Goal: Task Accomplishment & Management: Complete application form

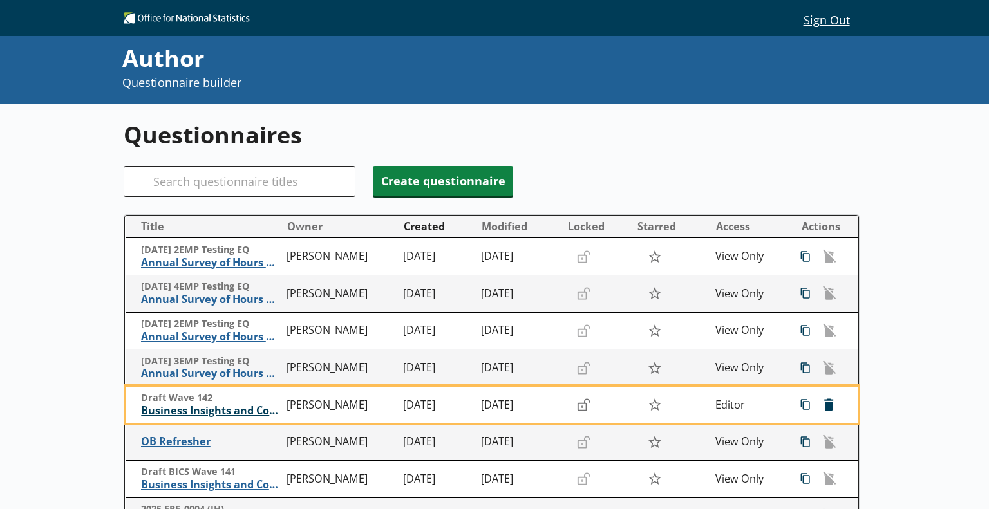
click at [233, 415] on span "Business Insights and Conditions Survey (BICS)" at bounding box center [210, 411] width 139 height 14
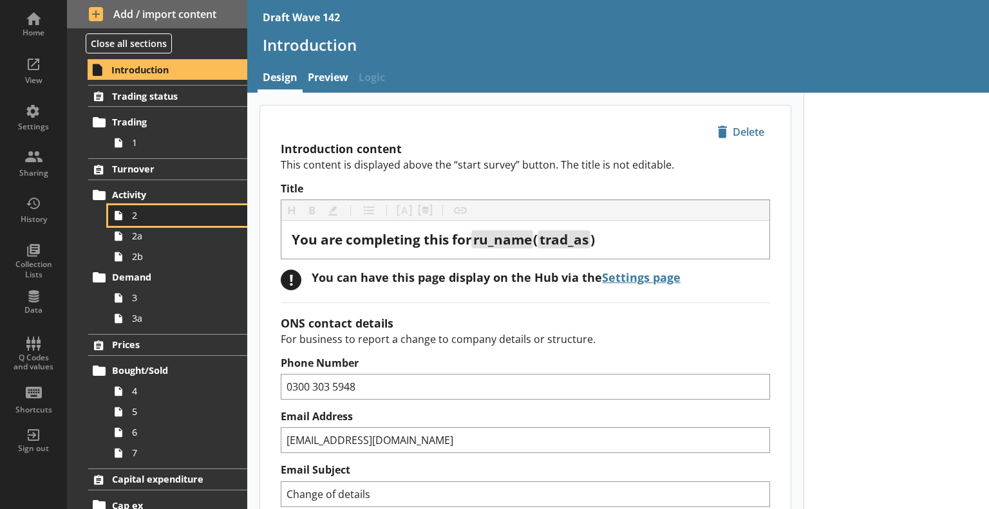
click at [152, 212] on span "2" at bounding box center [180, 215] width 97 height 12
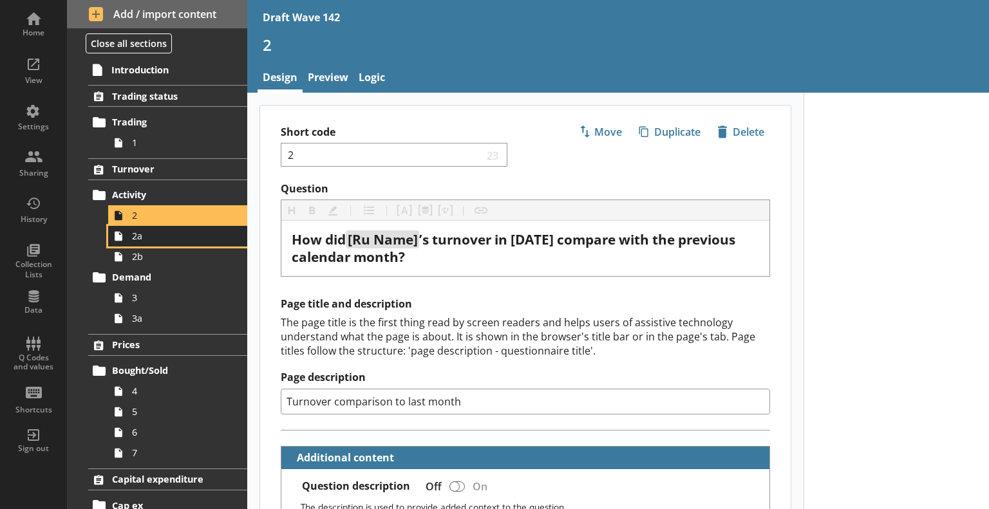
click at [137, 233] on span "2a" at bounding box center [180, 236] width 97 height 12
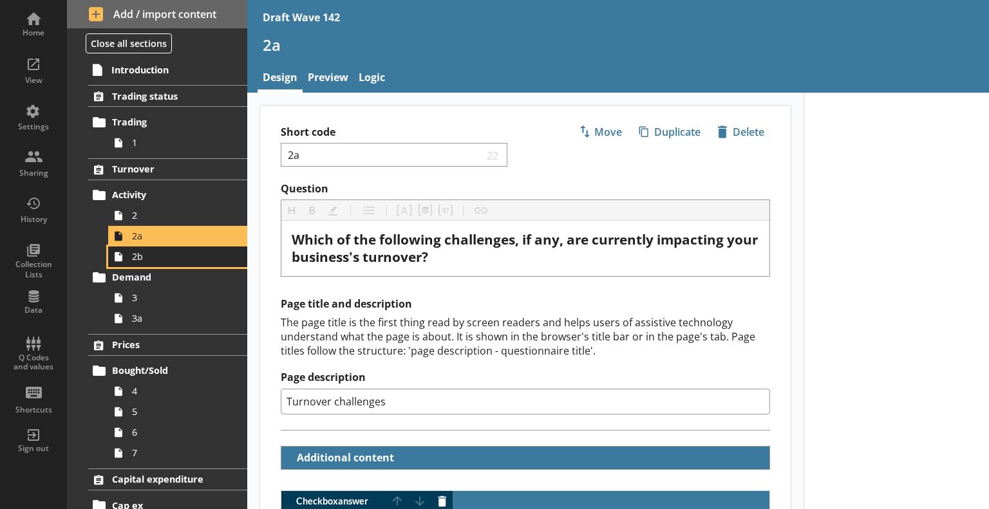
click at [139, 256] on span "2b" at bounding box center [180, 256] width 97 height 12
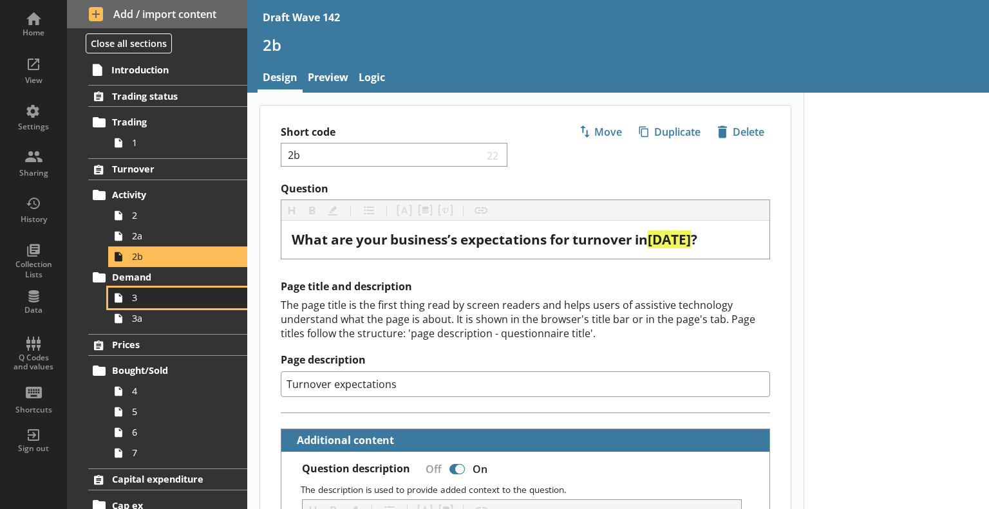
click at [193, 305] on link "3" at bounding box center [177, 298] width 139 height 21
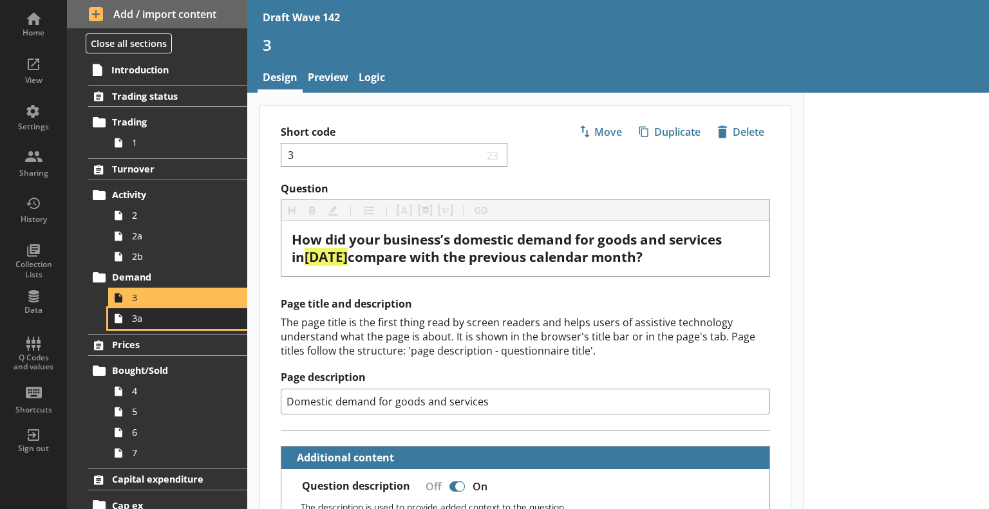
click at [151, 321] on span "3a" at bounding box center [180, 318] width 97 height 12
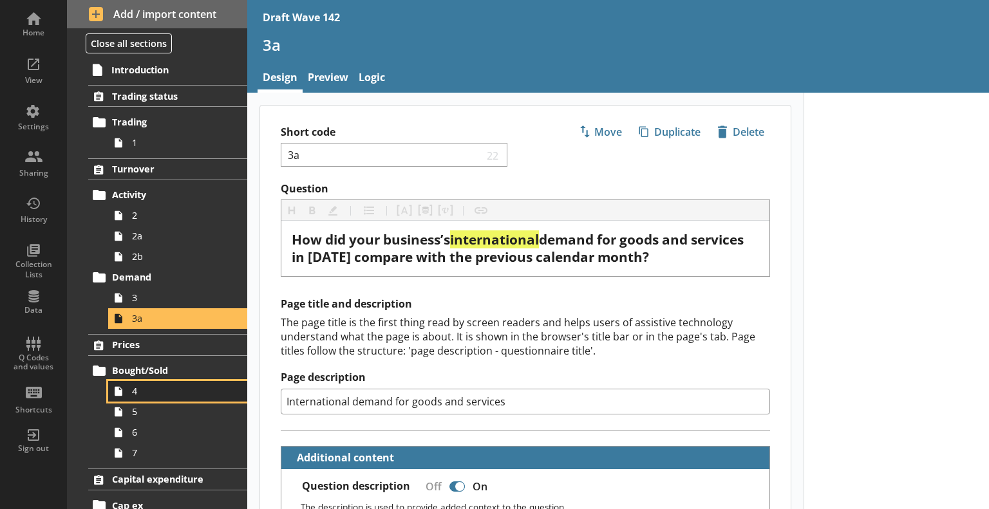
click at [185, 388] on span "4" at bounding box center [180, 391] width 97 height 12
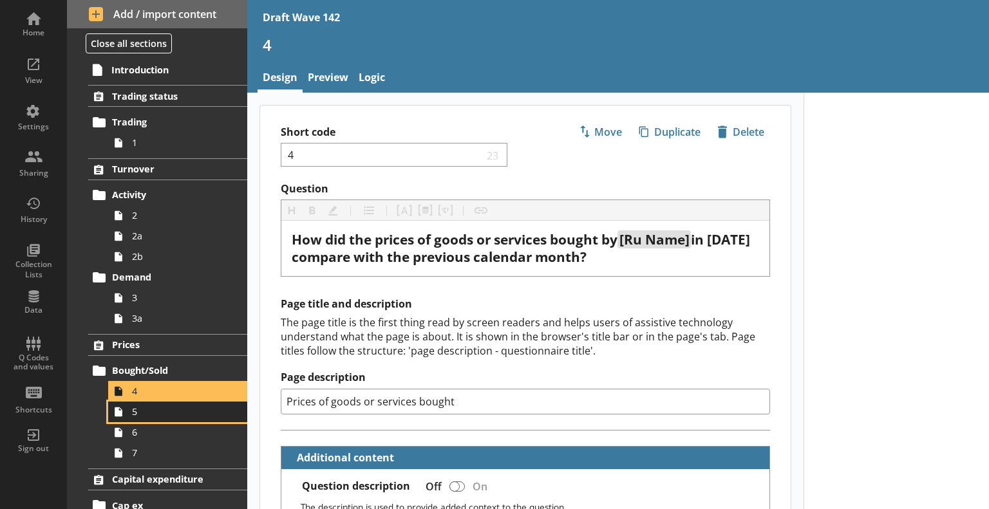
click at [148, 406] on span "5" at bounding box center [180, 412] width 97 height 12
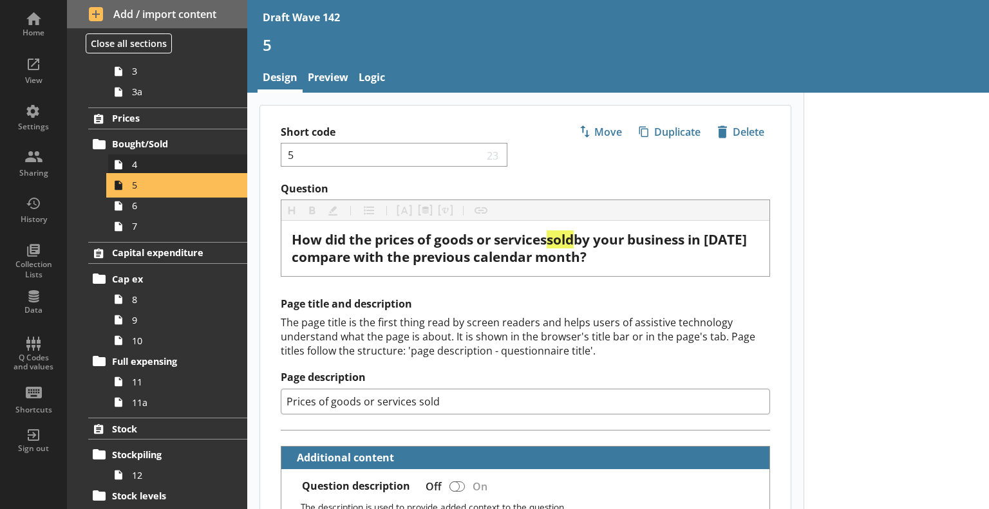
scroll to position [258, 0]
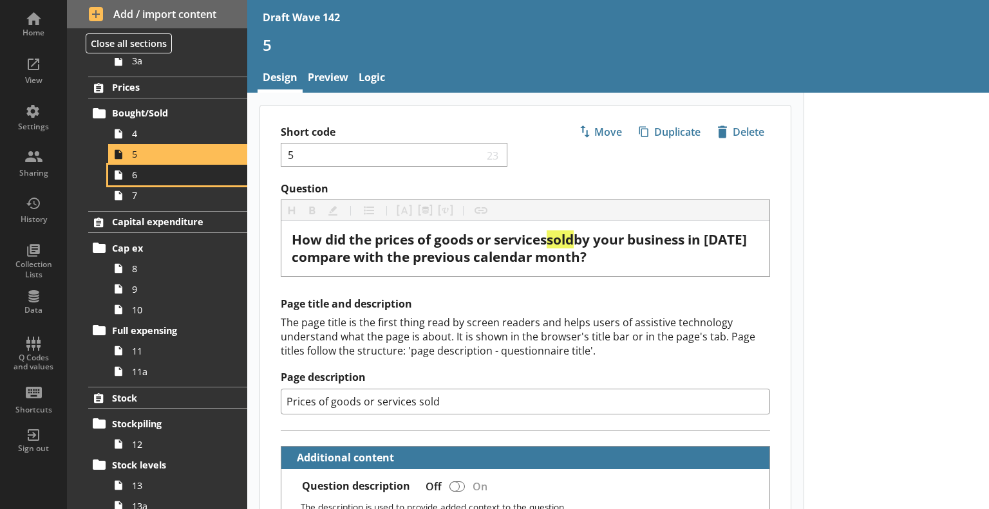
click at [158, 172] on span "6" at bounding box center [180, 175] width 97 height 12
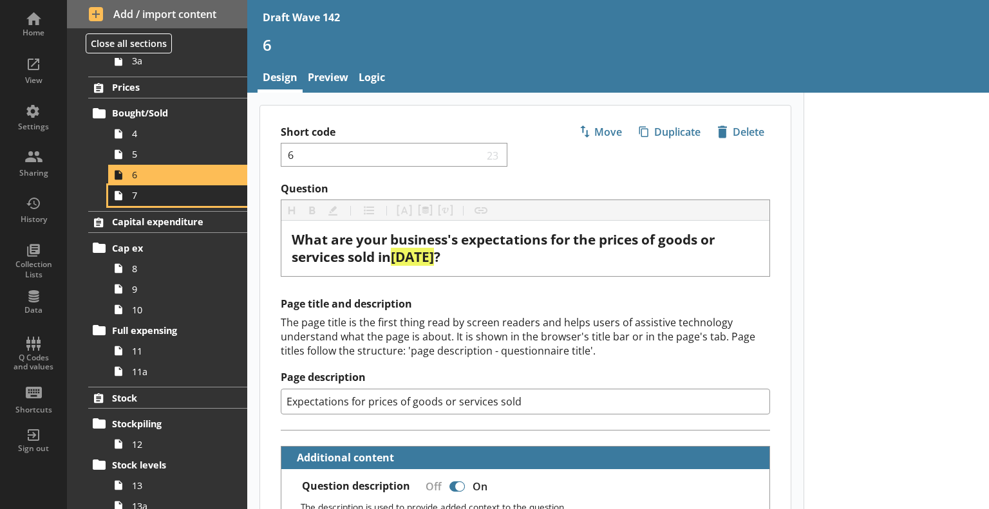
click at [136, 196] on span "7" at bounding box center [180, 195] width 97 height 12
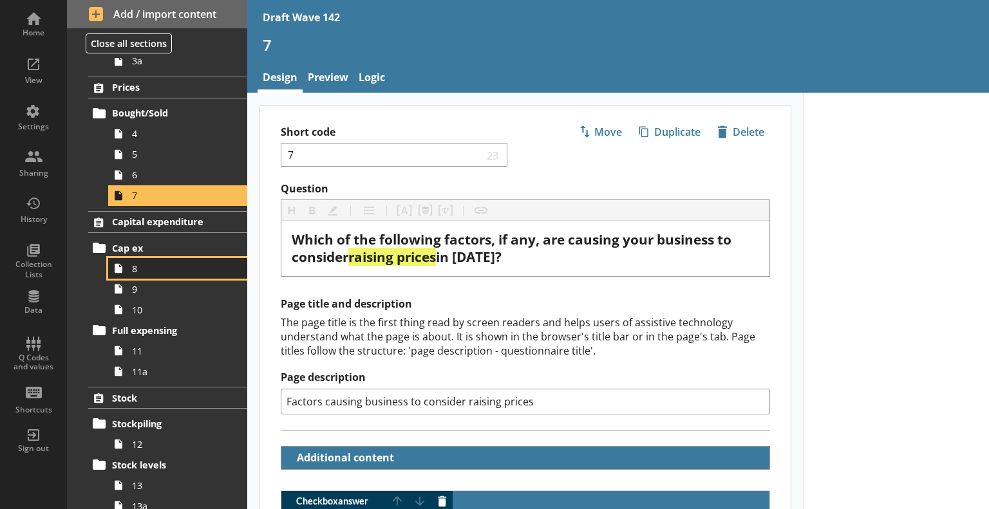
click at [150, 263] on span "8" at bounding box center [180, 269] width 97 height 12
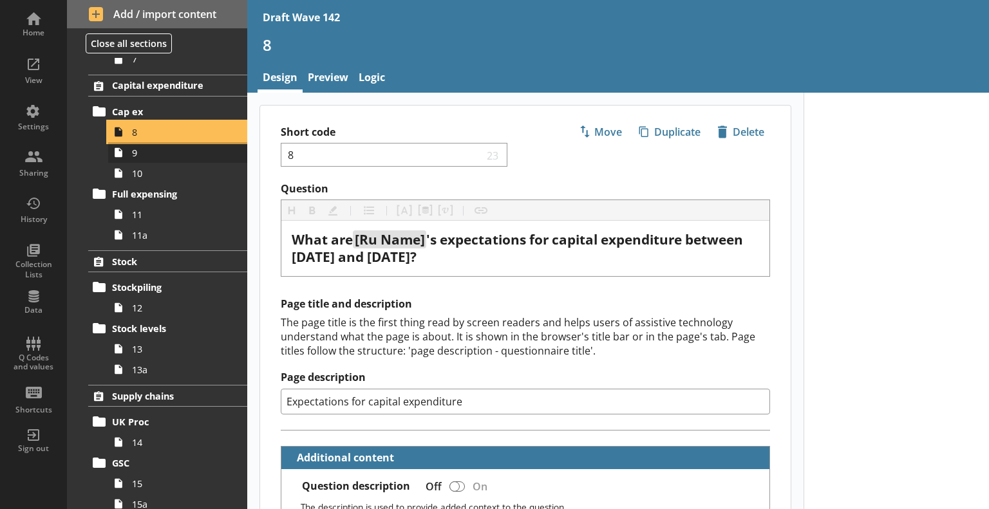
scroll to position [386, 0]
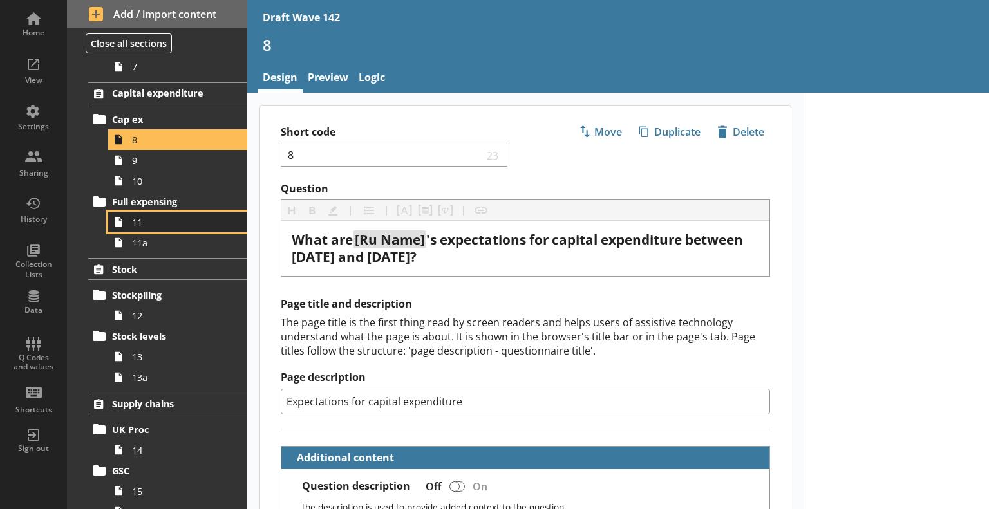
click at [152, 216] on span "11" at bounding box center [180, 222] width 97 height 12
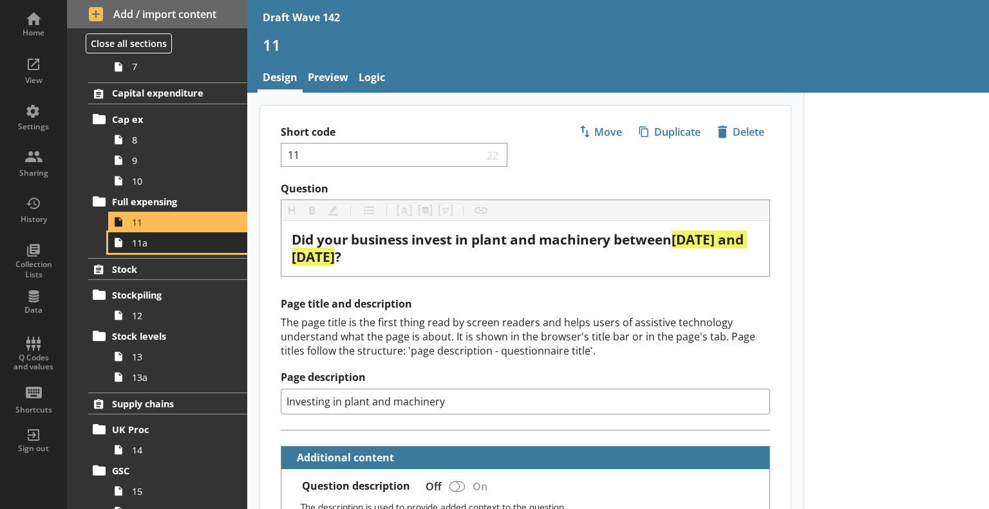
click at [155, 241] on span "11a" at bounding box center [180, 243] width 97 height 12
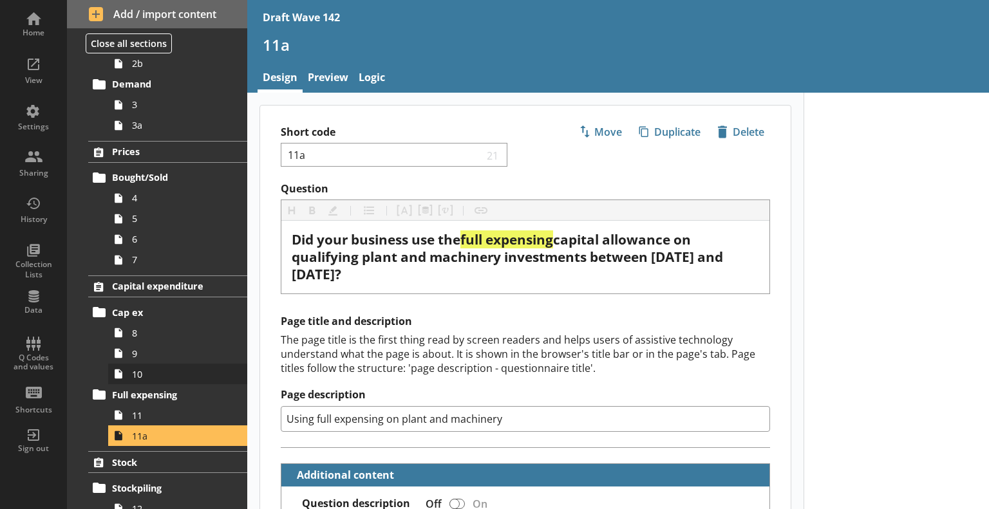
scroll to position [258, 0]
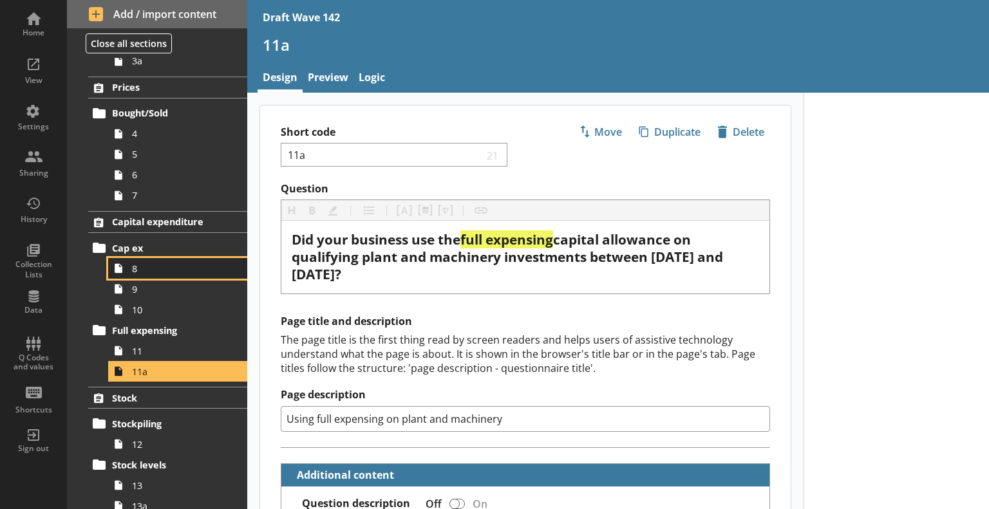
click at [174, 274] on link "8" at bounding box center [177, 268] width 139 height 21
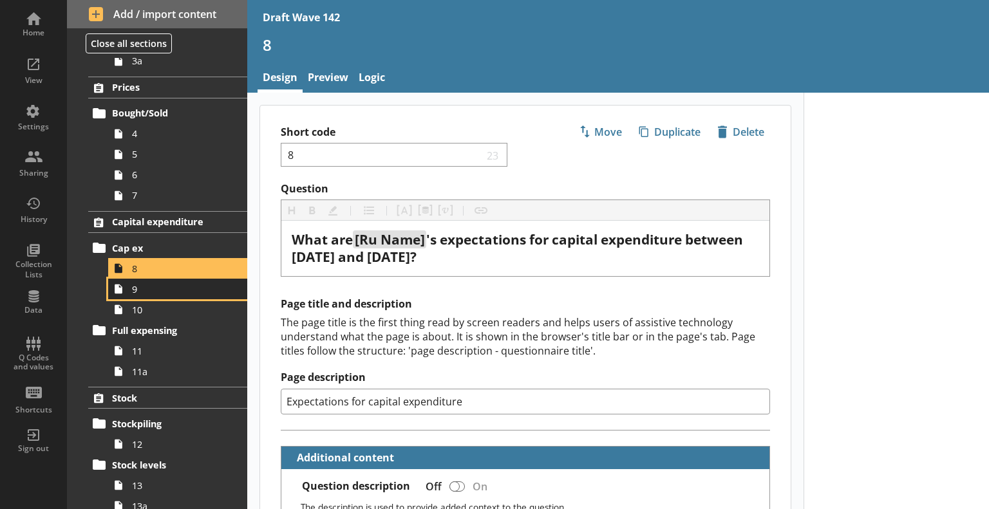
click at [170, 288] on span "9" at bounding box center [180, 289] width 97 height 12
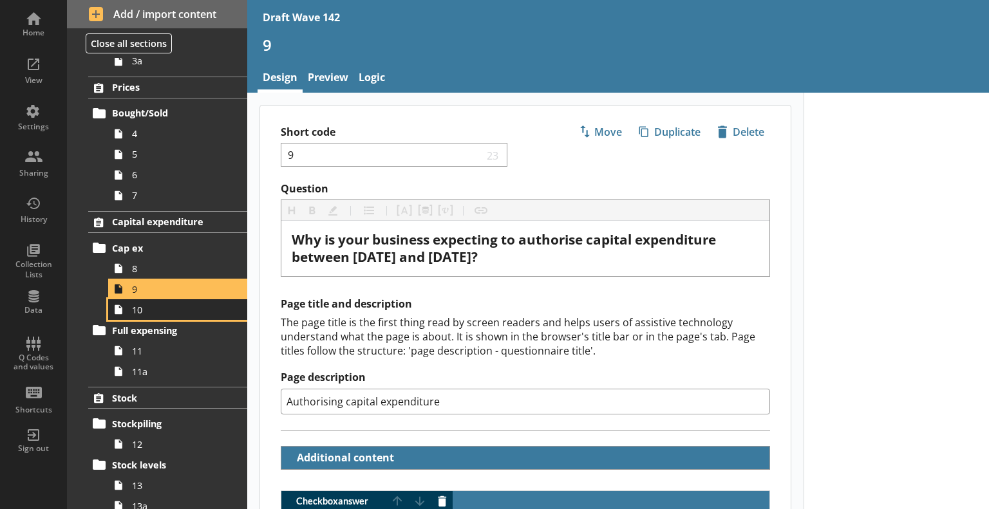
click at [168, 311] on span "10" at bounding box center [180, 310] width 97 height 12
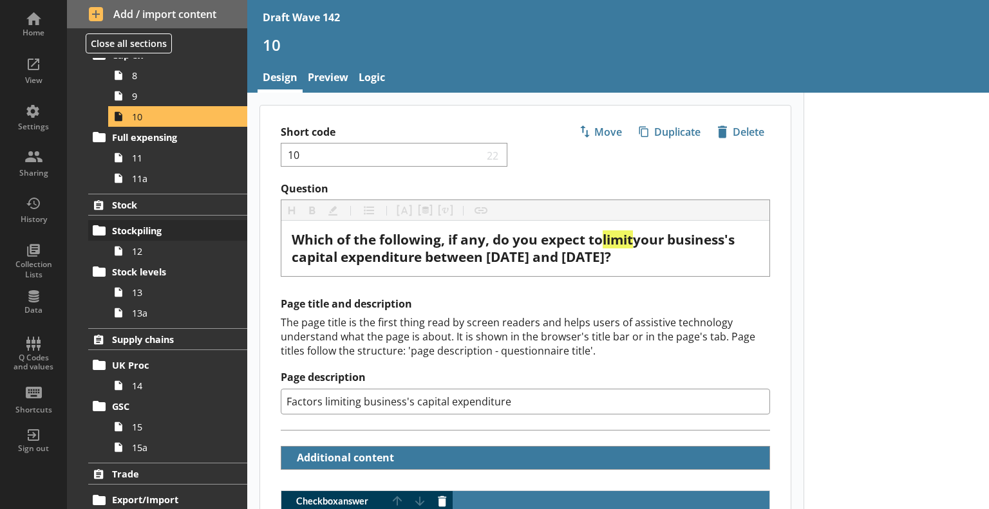
scroll to position [515, 0]
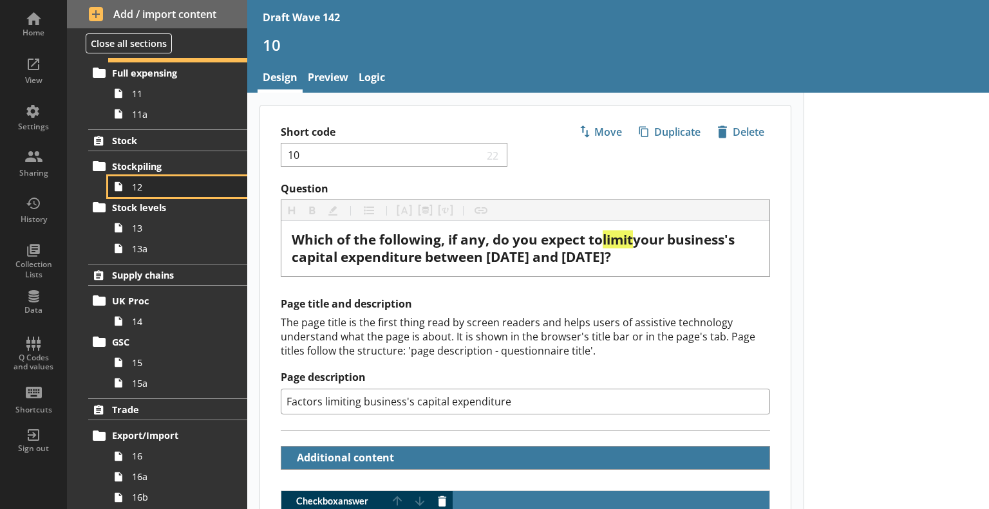
click at [165, 183] on span "12" at bounding box center [180, 187] width 97 height 12
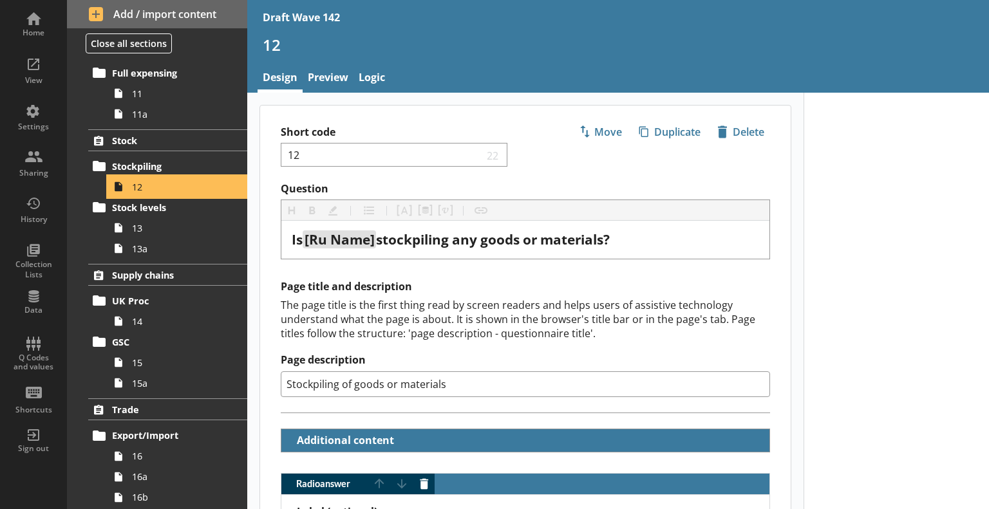
scroll to position [579, 0]
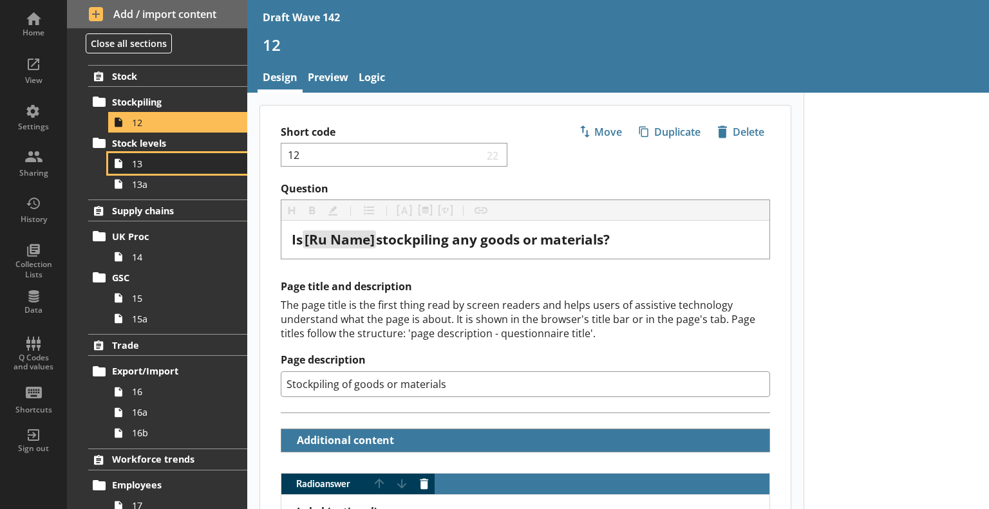
click at [165, 159] on span "13" at bounding box center [180, 164] width 97 height 12
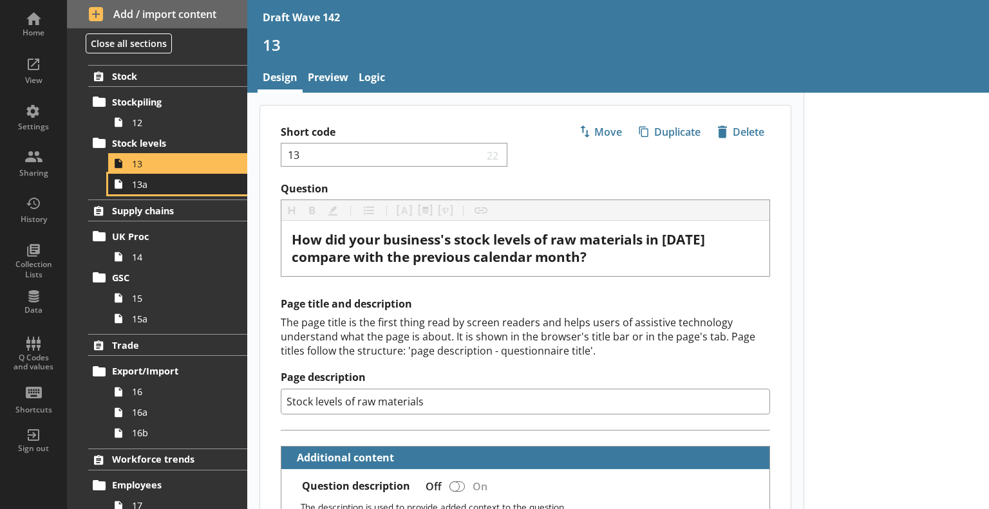
click at [178, 180] on span "13a" at bounding box center [180, 184] width 97 height 12
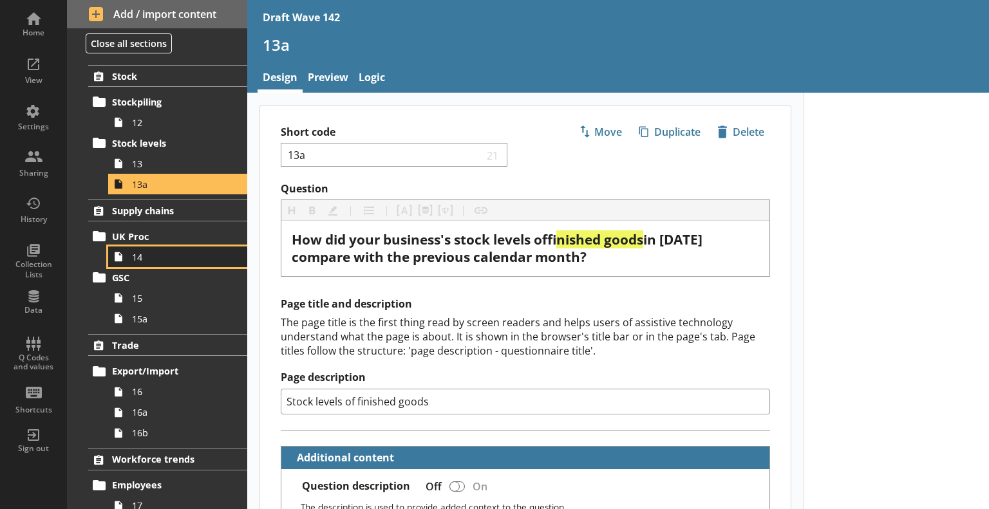
click at [182, 249] on link "14" at bounding box center [177, 257] width 139 height 21
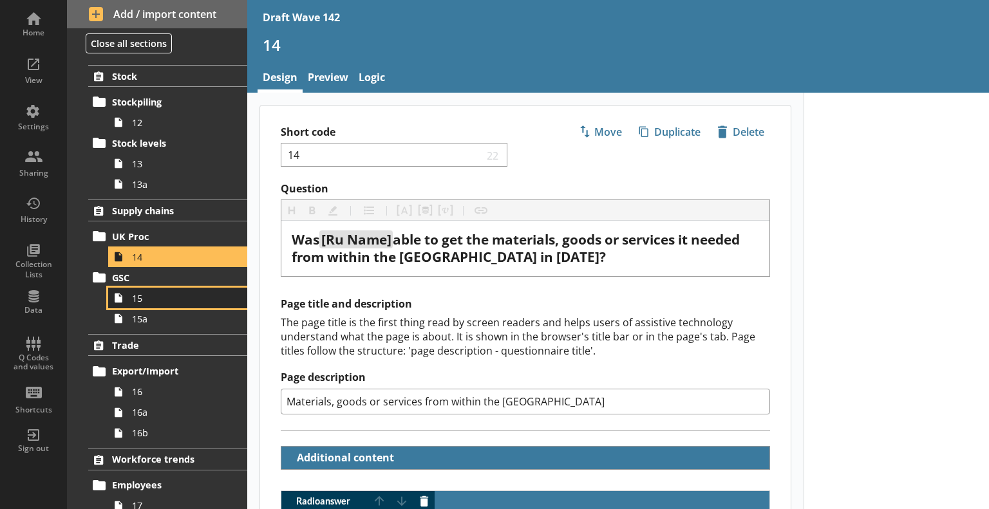
click at [160, 305] on link "15" at bounding box center [177, 298] width 139 height 21
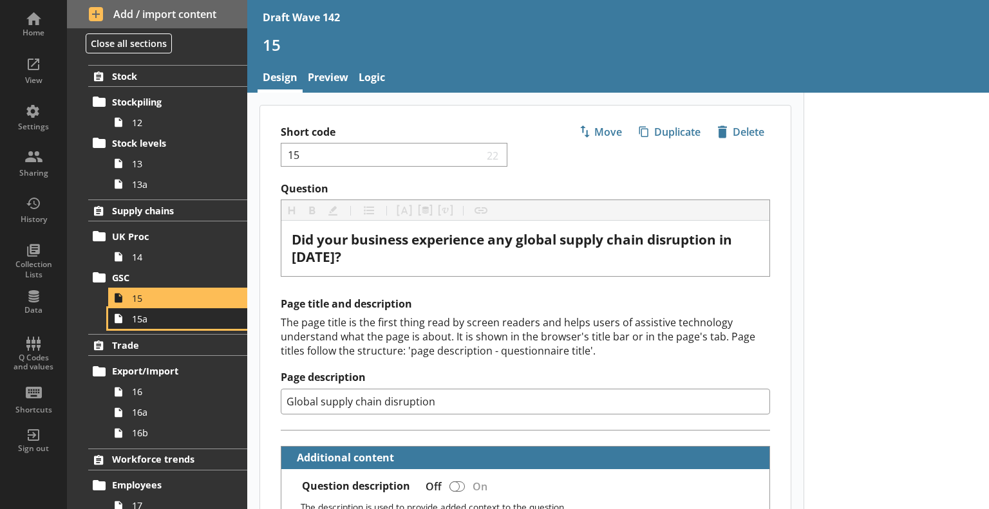
click at [144, 314] on span "15a" at bounding box center [180, 319] width 97 height 12
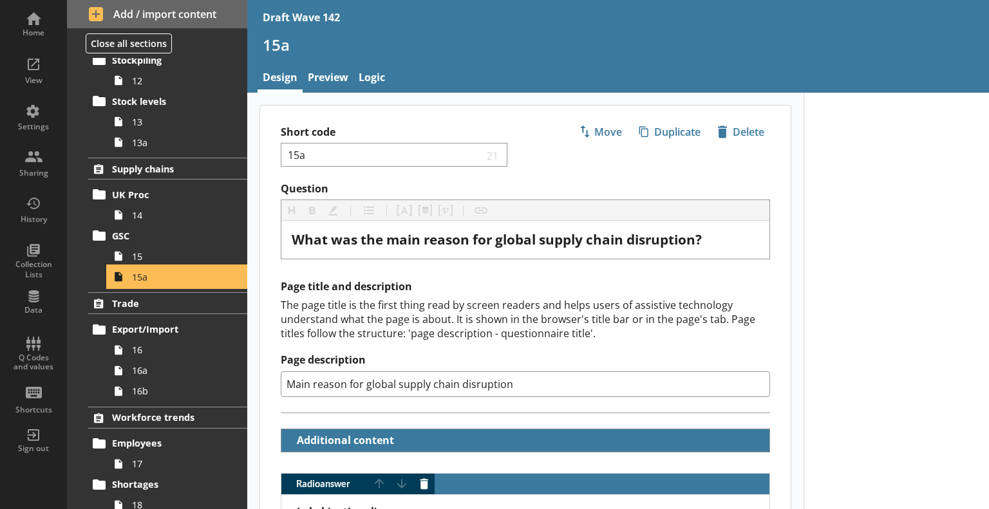
scroll to position [644, 0]
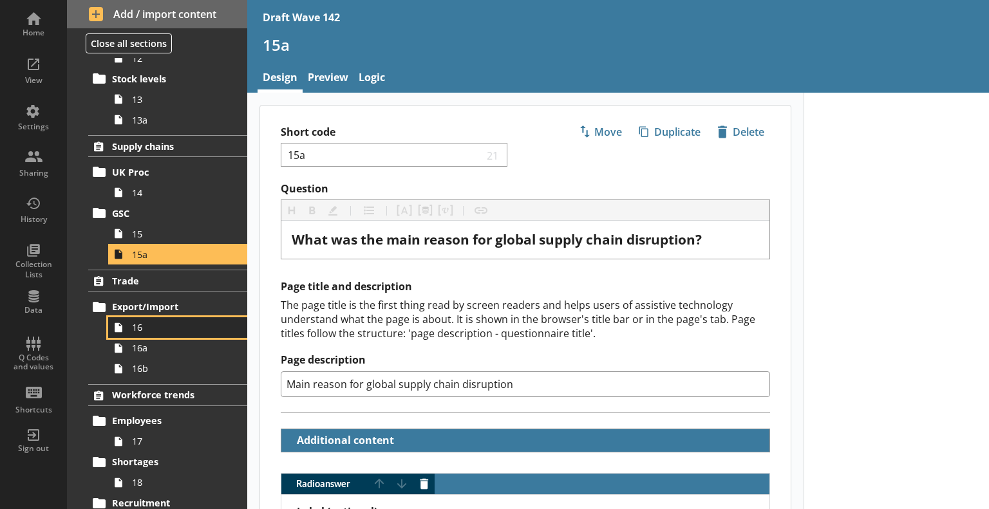
click at [148, 325] on span "16" at bounding box center [180, 327] width 97 height 12
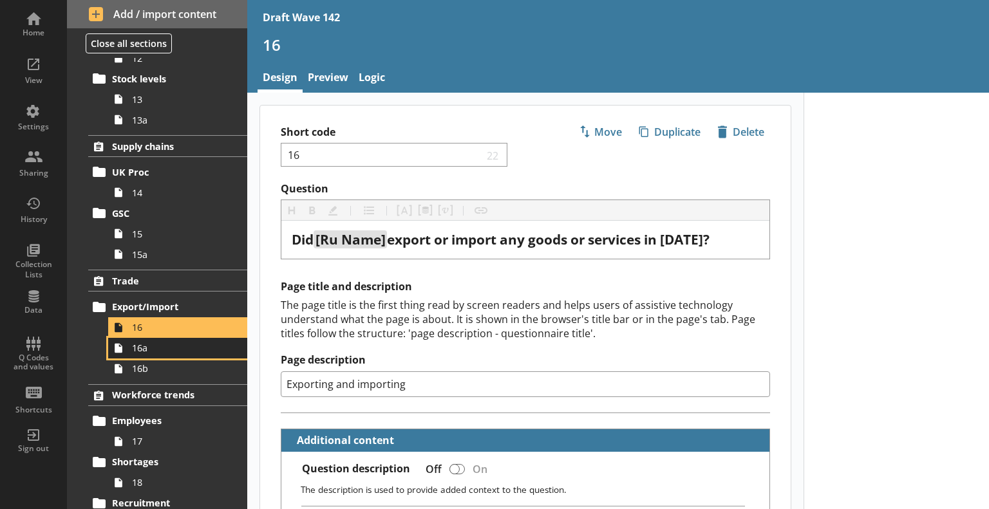
click at [169, 352] on span "16a" at bounding box center [180, 348] width 97 height 12
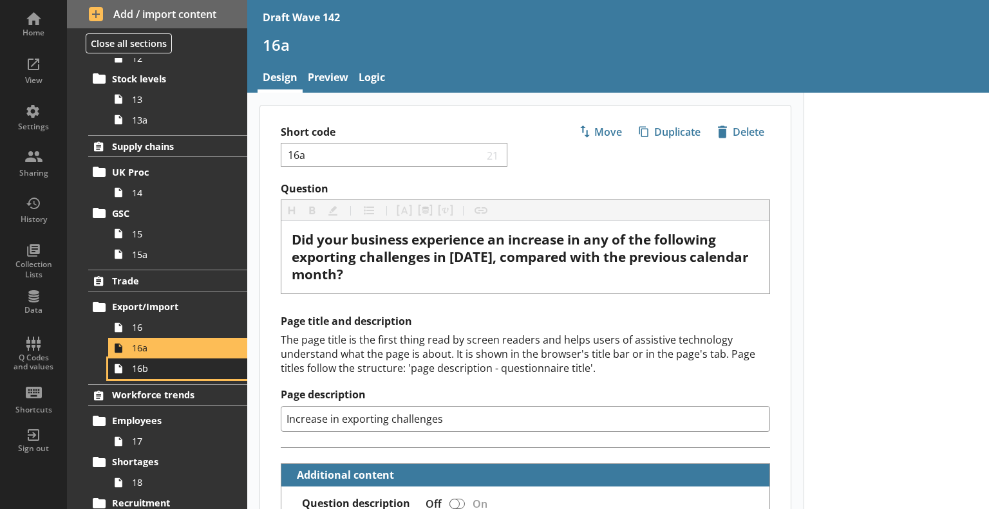
click at [180, 364] on span "16b" at bounding box center [180, 368] width 97 height 12
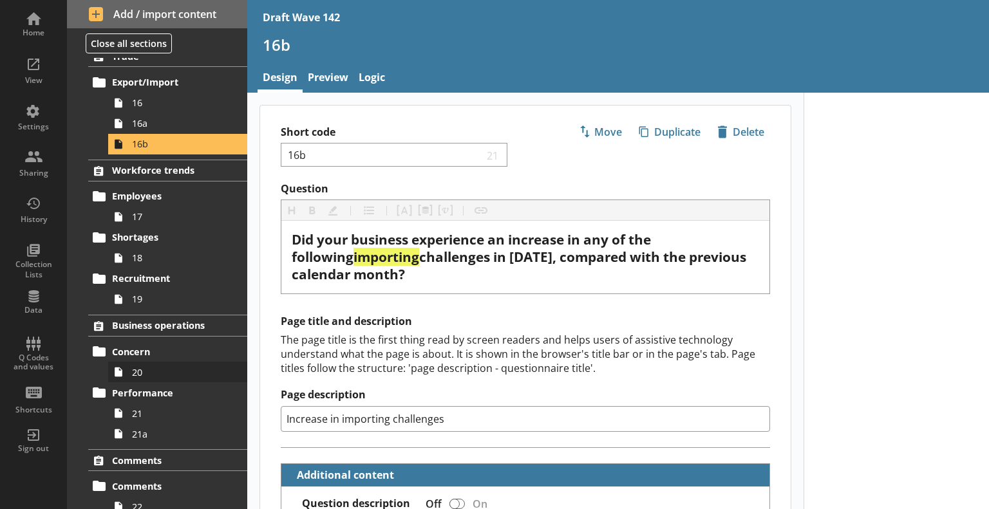
scroll to position [905, 0]
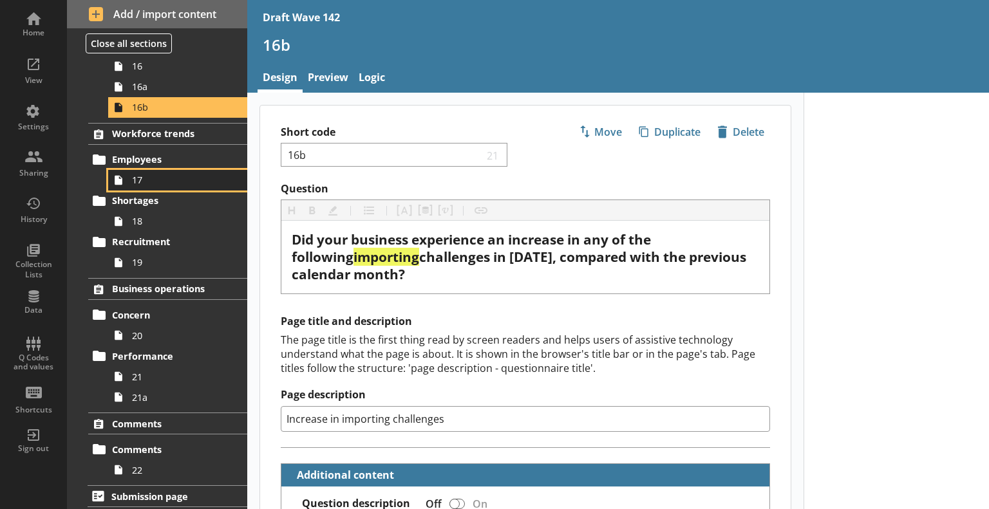
click at [152, 175] on span "17" at bounding box center [180, 180] width 97 height 12
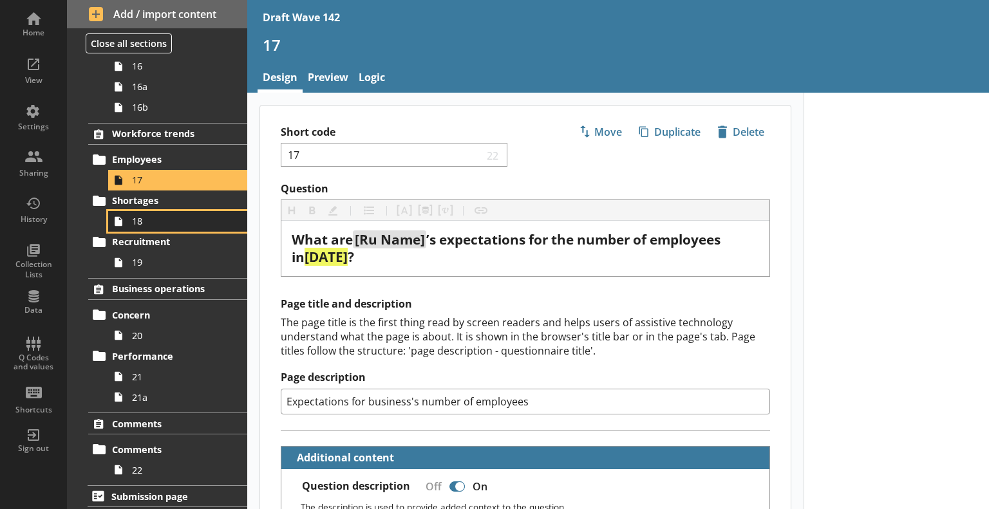
click at [156, 217] on span "18" at bounding box center [180, 221] width 97 height 12
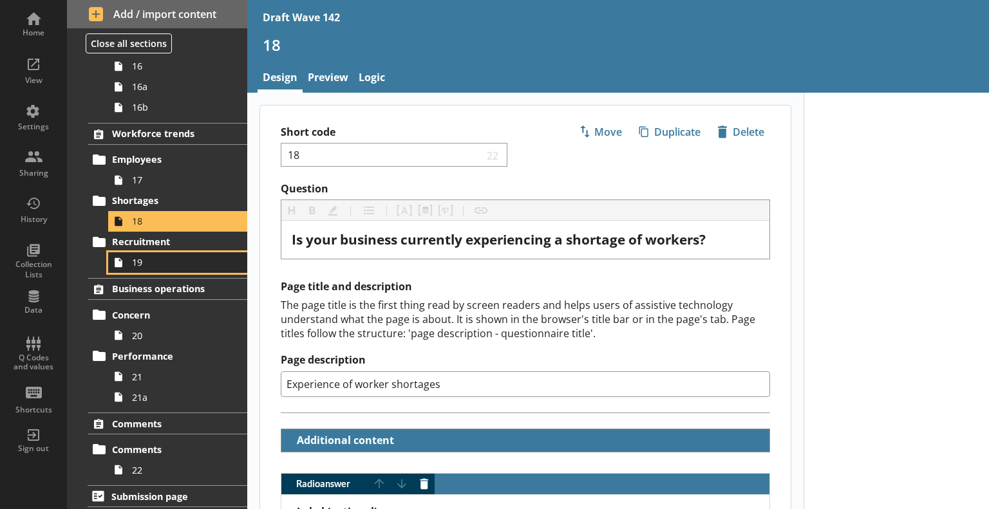
click at [155, 252] on link "19" at bounding box center [177, 262] width 139 height 21
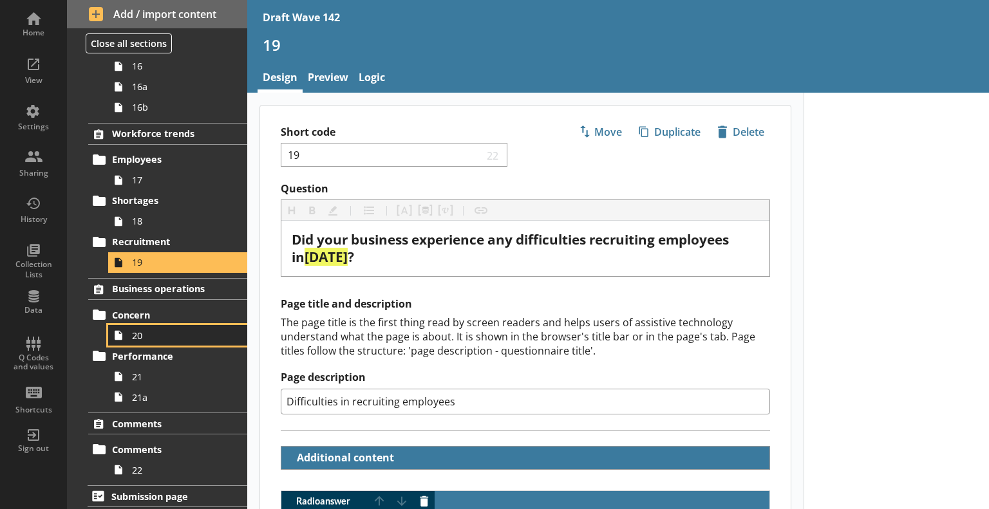
click at [158, 333] on span "20" at bounding box center [180, 336] width 97 height 12
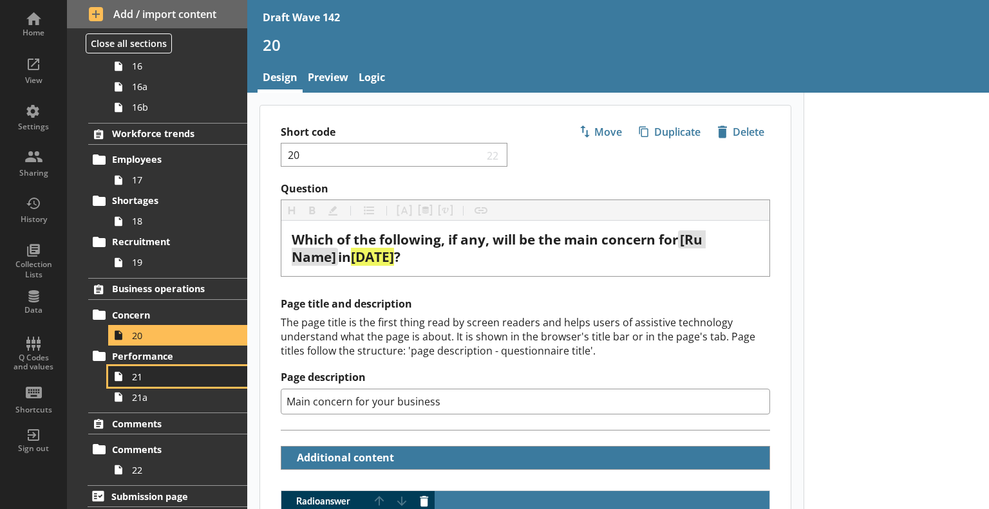
click at [155, 377] on span "21" at bounding box center [180, 377] width 97 height 12
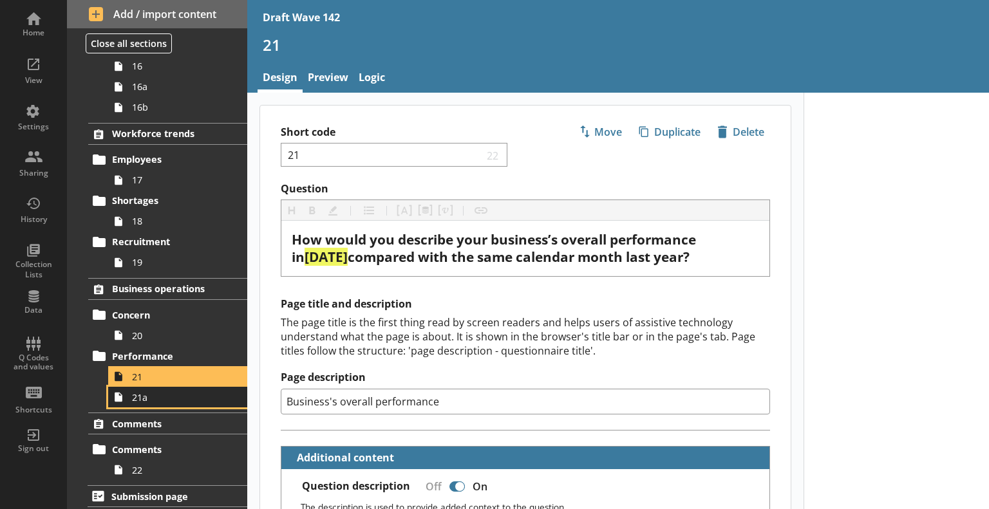
click at [154, 402] on link "21a" at bounding box center [177, 397] width 139 height 21
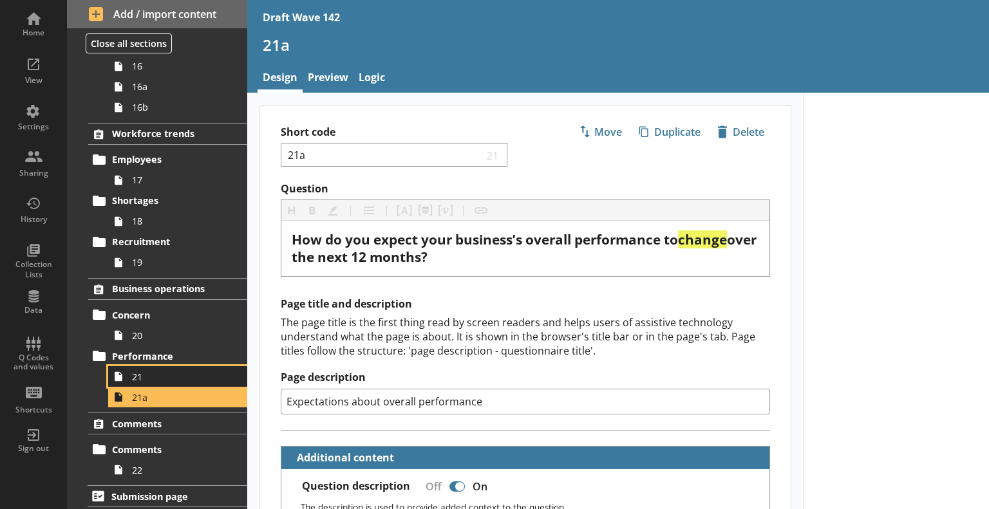
click at [142, 375] on span "21" at bounding box center [180, 377] width 97 height 12
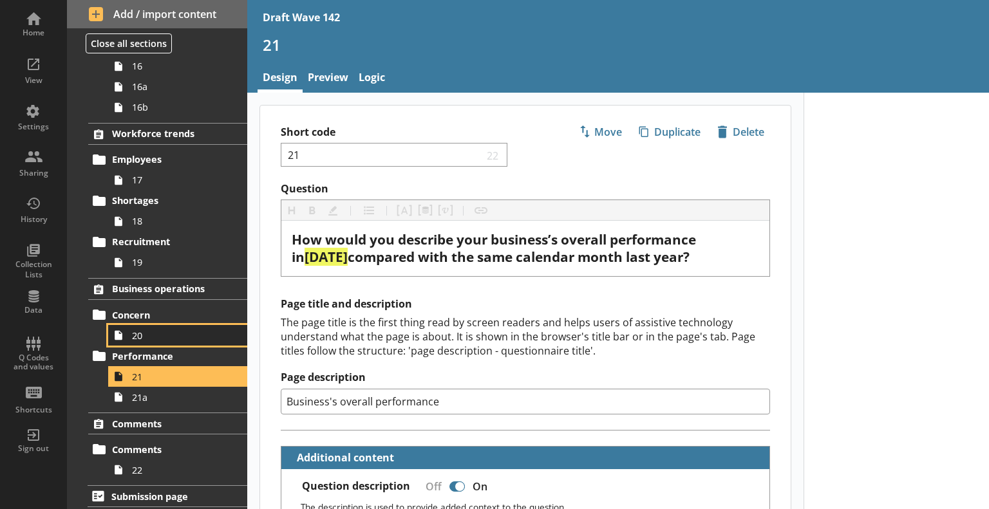
click at [146, 337] on span "20" at bounding box center [180, 336] width 97 height 12
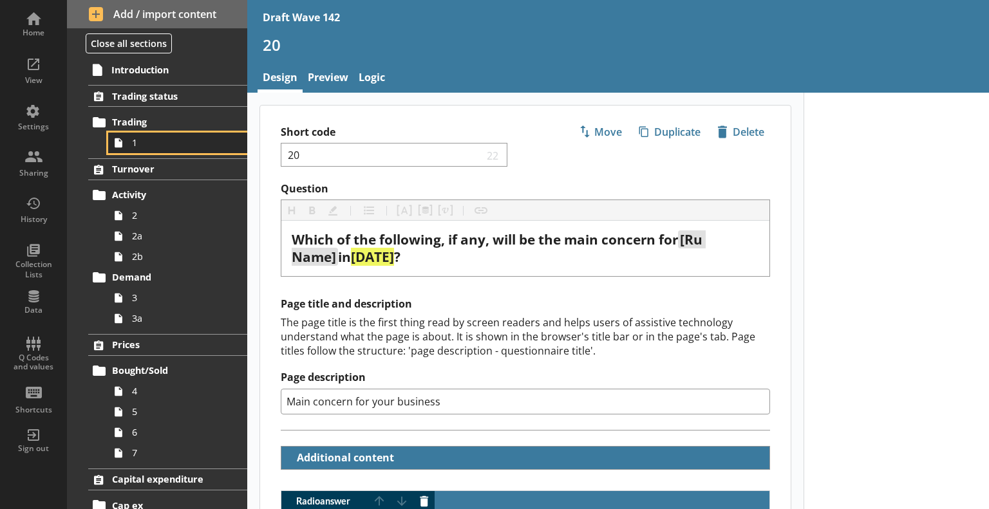
click at [139, 144] on span "1" at bounding box center [180, 142] width 97 height 12
type textarea "x"
